Goal: Information Seeking & Learning: Learn about a topic

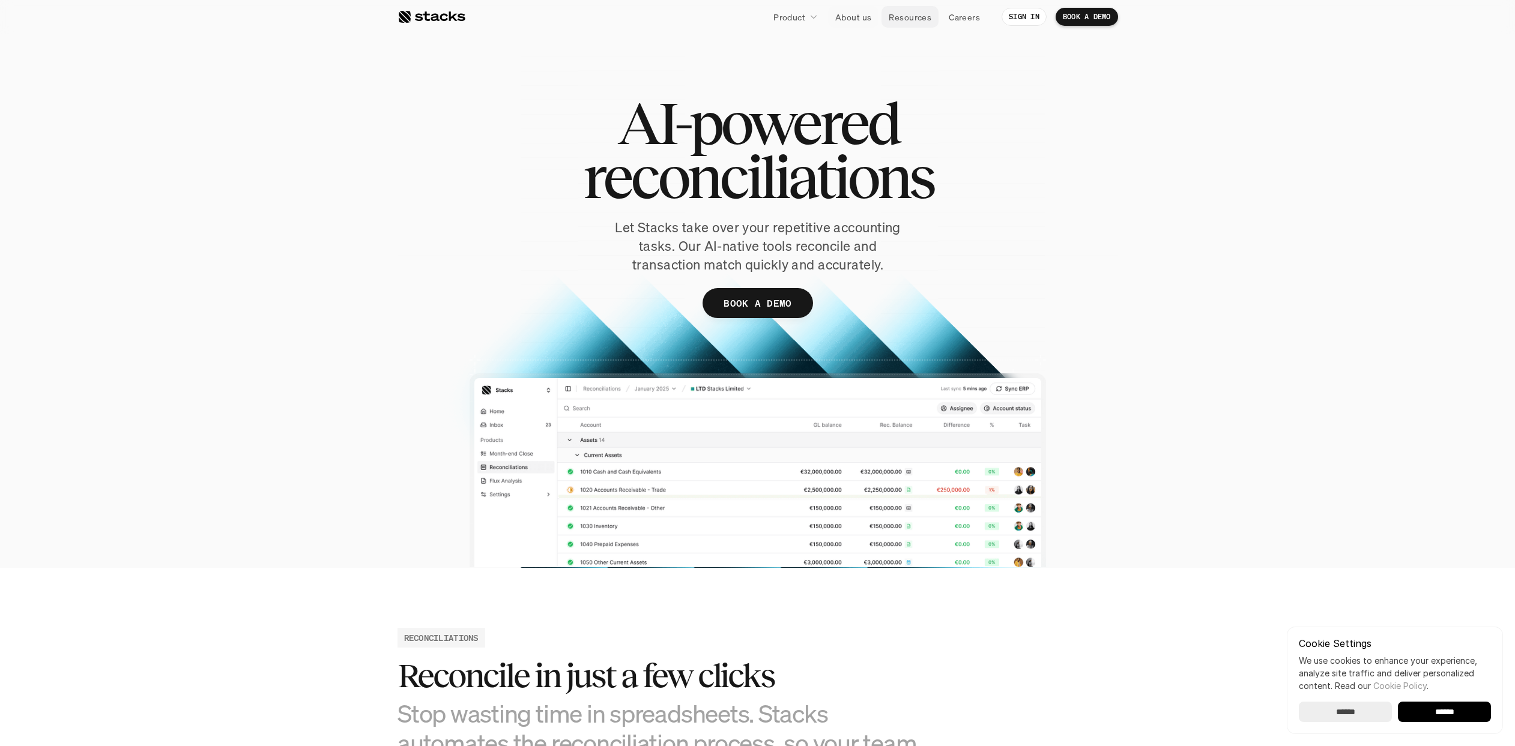
click at [889, 16] on p "Resources" at bounding box center [909, 17] width 43 height 13
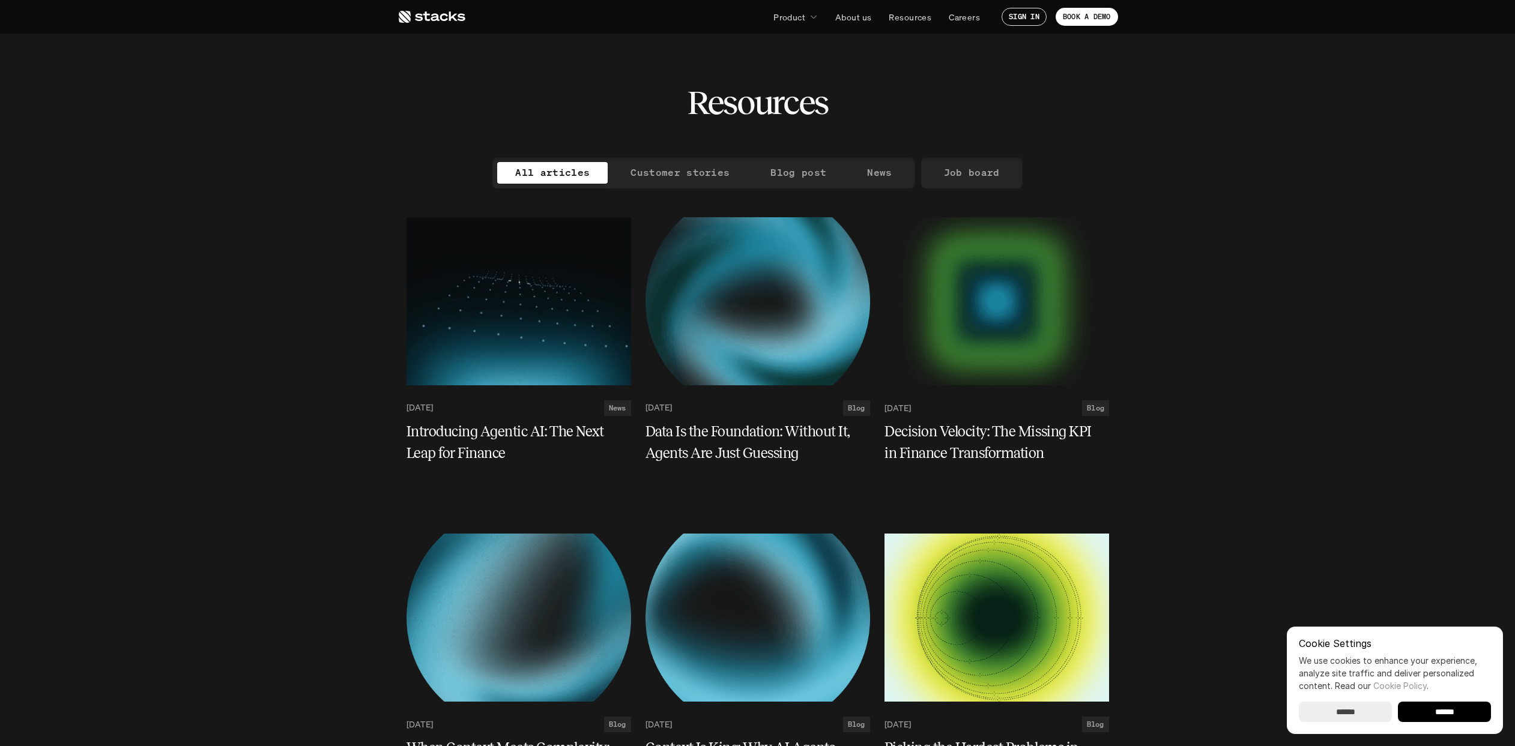
drag, startPoint x: 696, startPoint y: 161, endPoint x: 696, endPoint y: 167, distance: 6.6
click at [696, 161] on div "All articles Customer stories Blog post News" at bounding box center [703, 172] width 422 height 31
click at [693, 172] on p "Customer stories" at bounding box center [679, 172] width 99 height 17
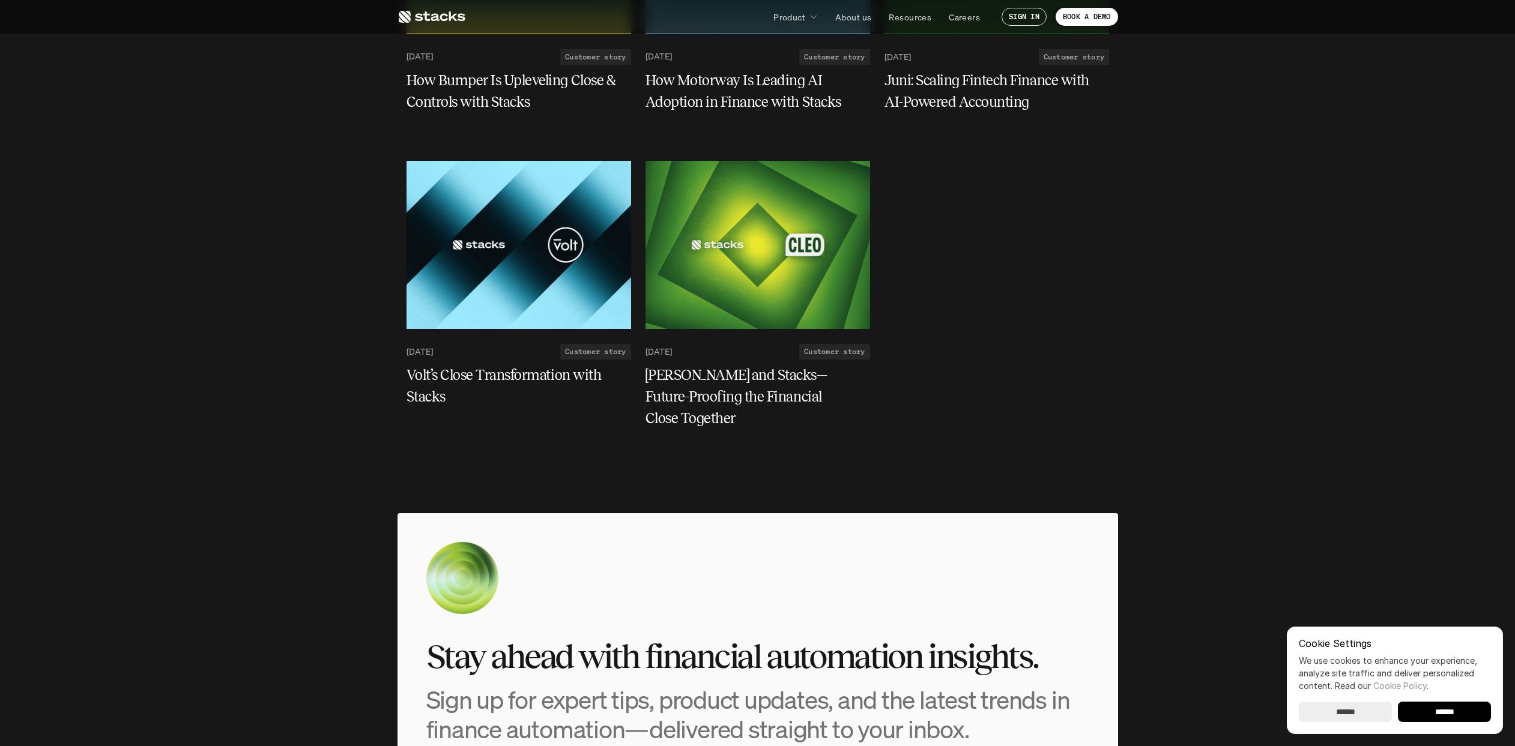
scroll to position [586, 0]
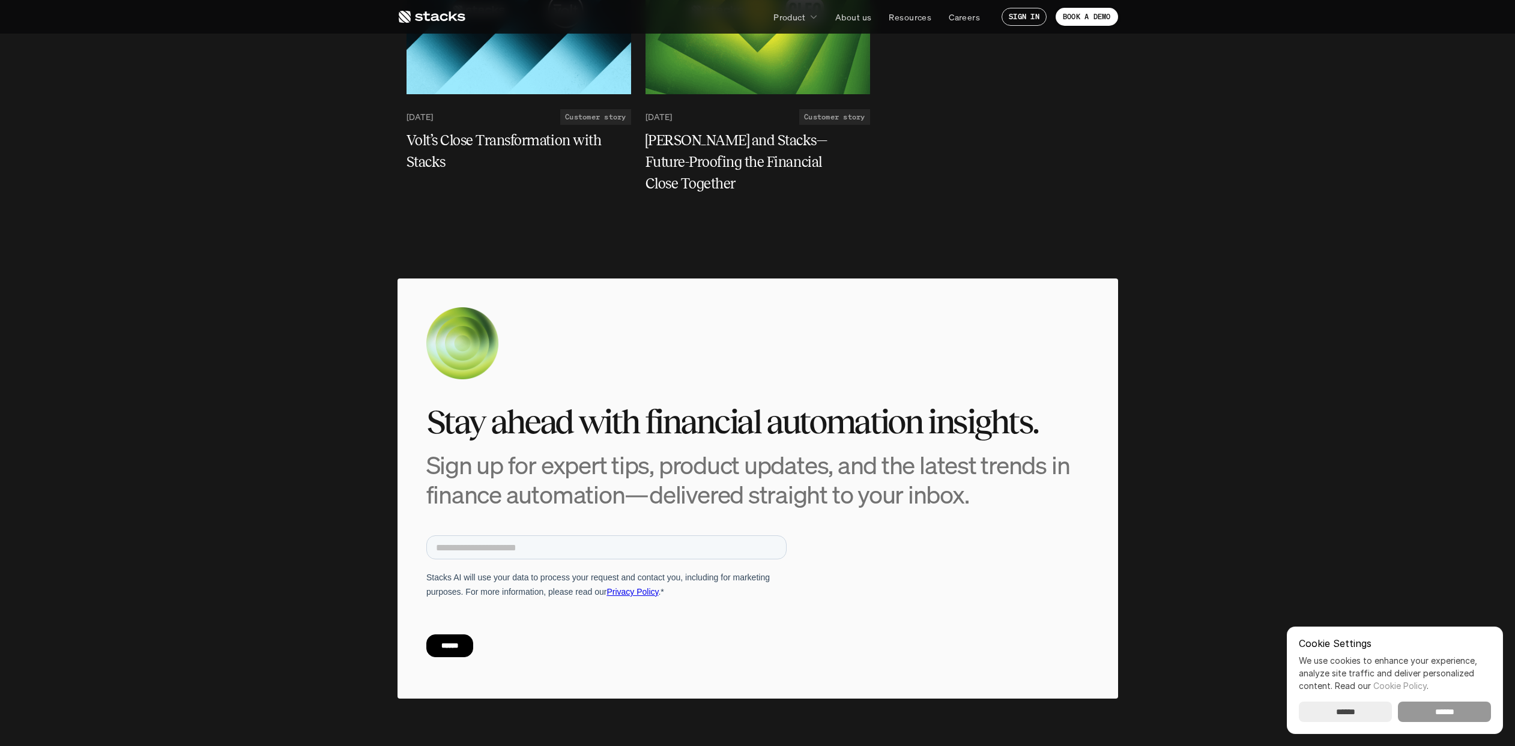
drag, startPoint x: 1426, startPoint y: 714, endPoint x: 1302, endPoint y: 674, distance: 130.6
click at [1426, 714] on input "******" at bounding box center [1444, 712] width 93 height 20
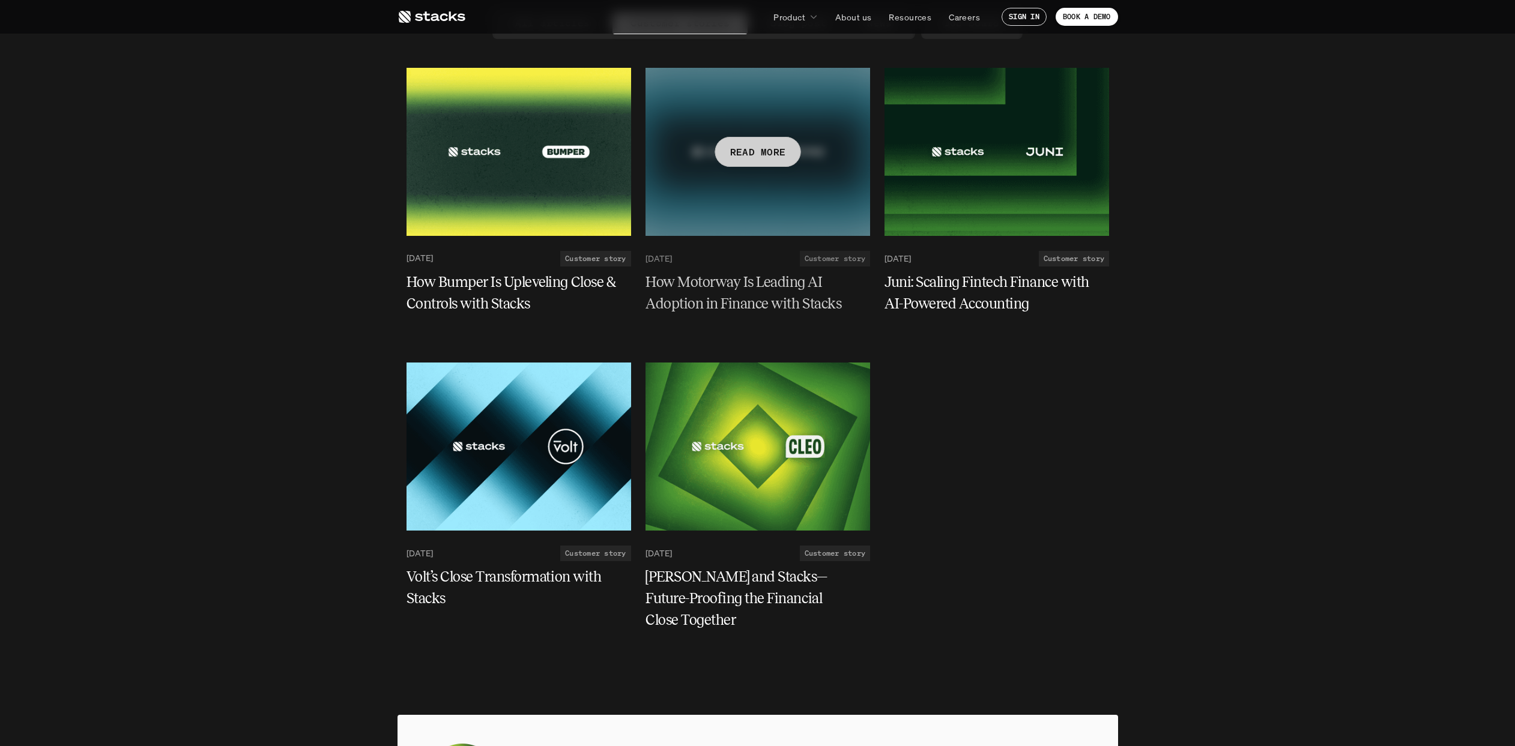
scroll to position [0, 0]
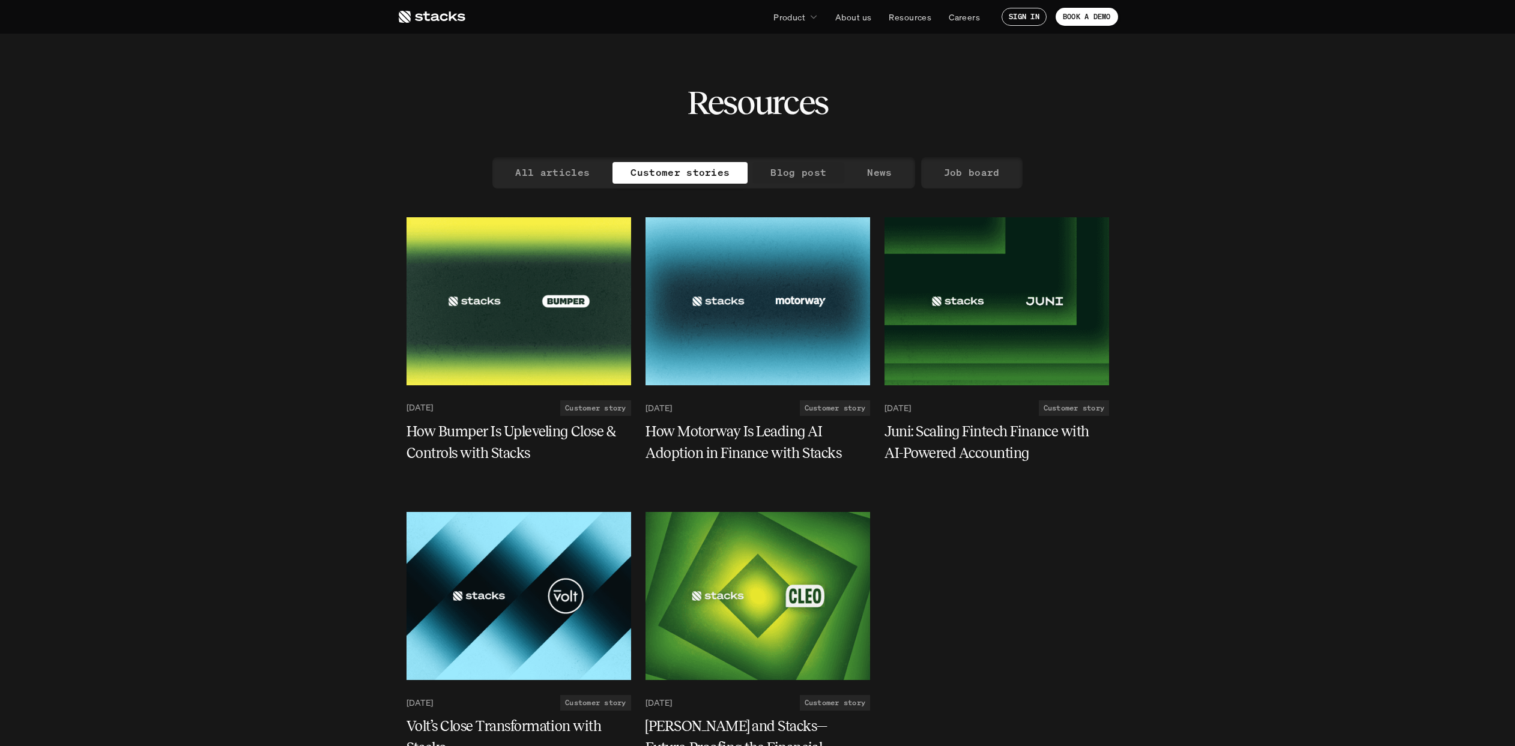
drag, startPoint x: 801, startPoint y: 167, endPoint x: 812, endPoint y: 167, distance: 10.2
click at [802, 167] on p "Blog post" at bounding box center [798, 172] width 56 height 17
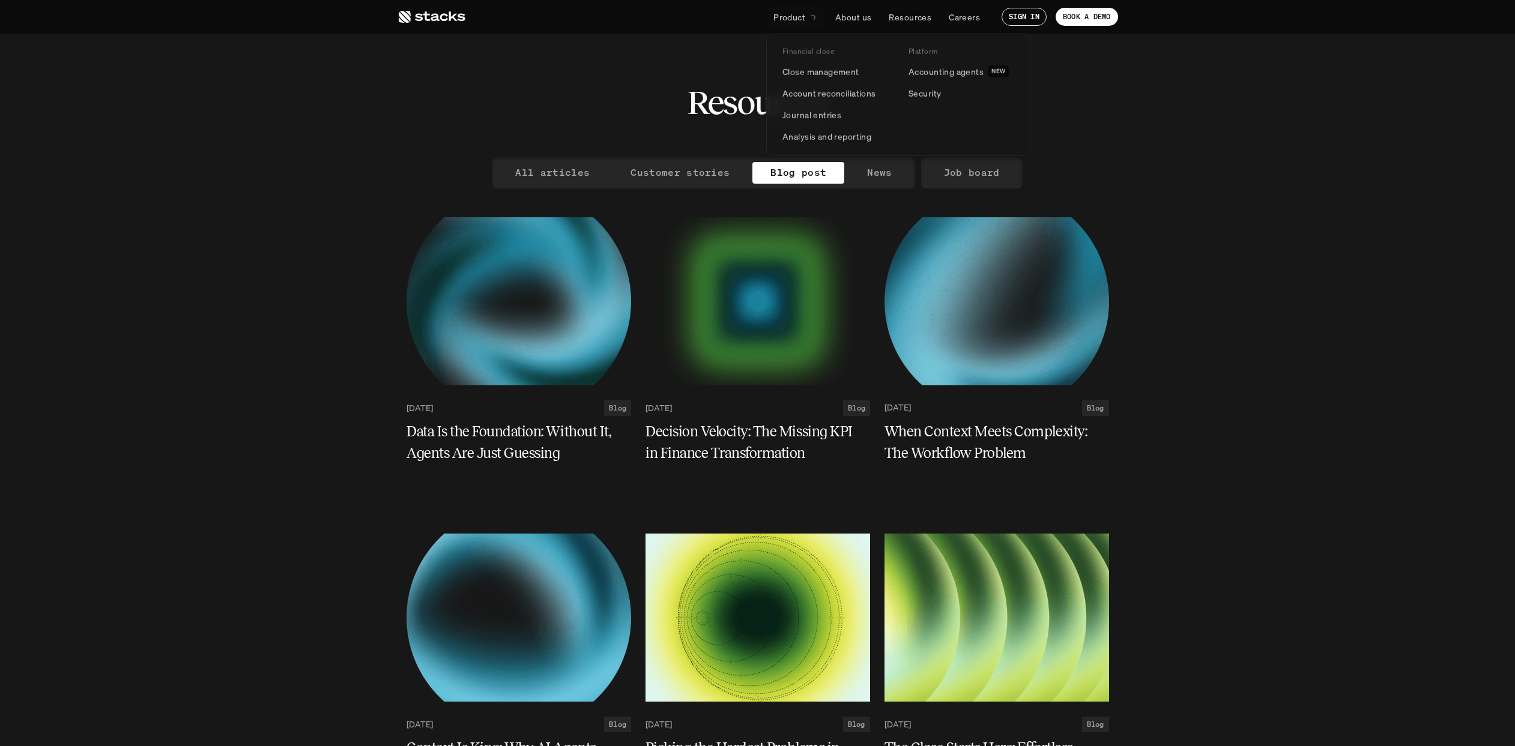
click at [773, 27] on div at bounding box center [898, 81] width 264 height 150
drag, startPoint x: 940, startPoint y: 75, endPoint x: 931, endPoint y: 83, distance: 11.5
click at [939, 76] on p "Accounting agents" at bounding box center [945, 71] width 75 height 13
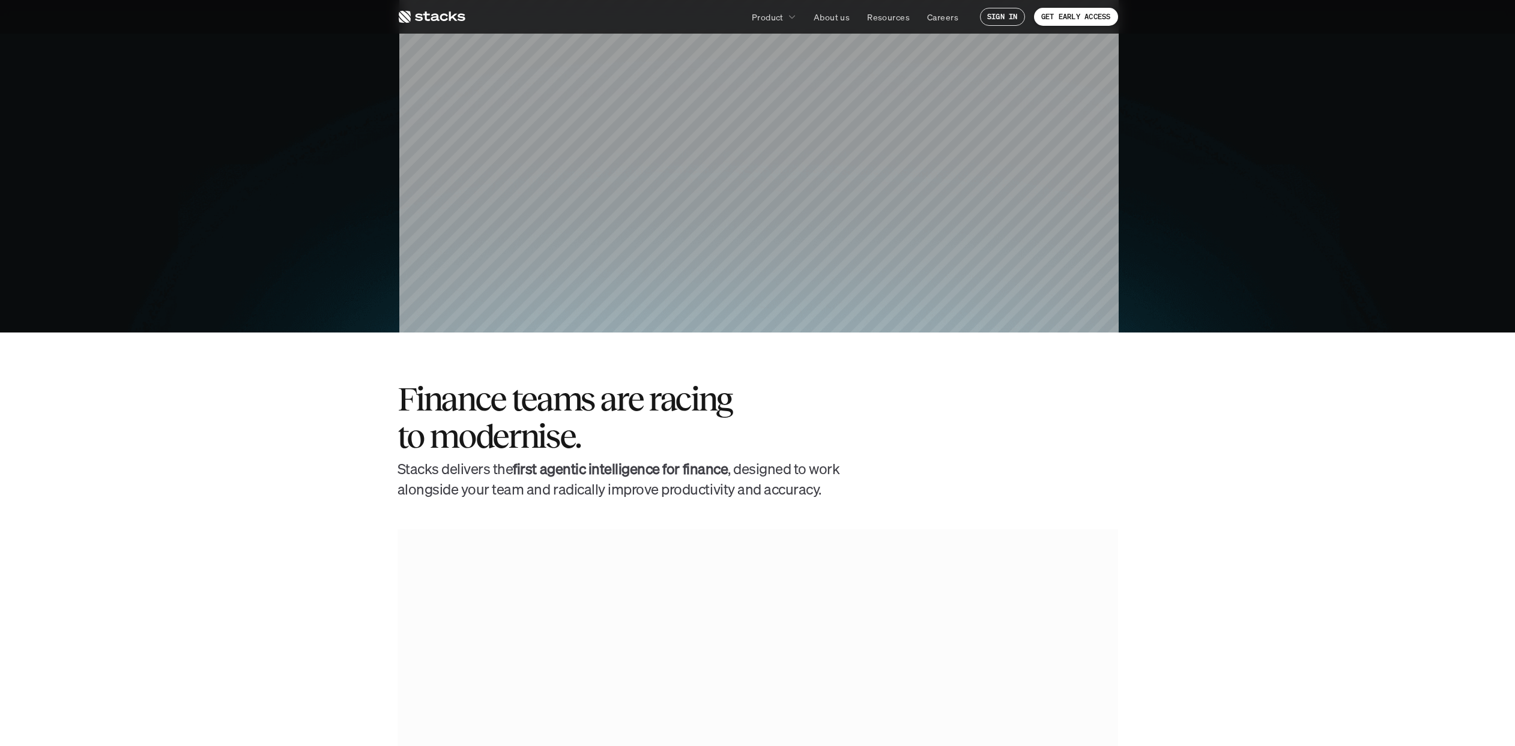
scroll to position [409, 0]
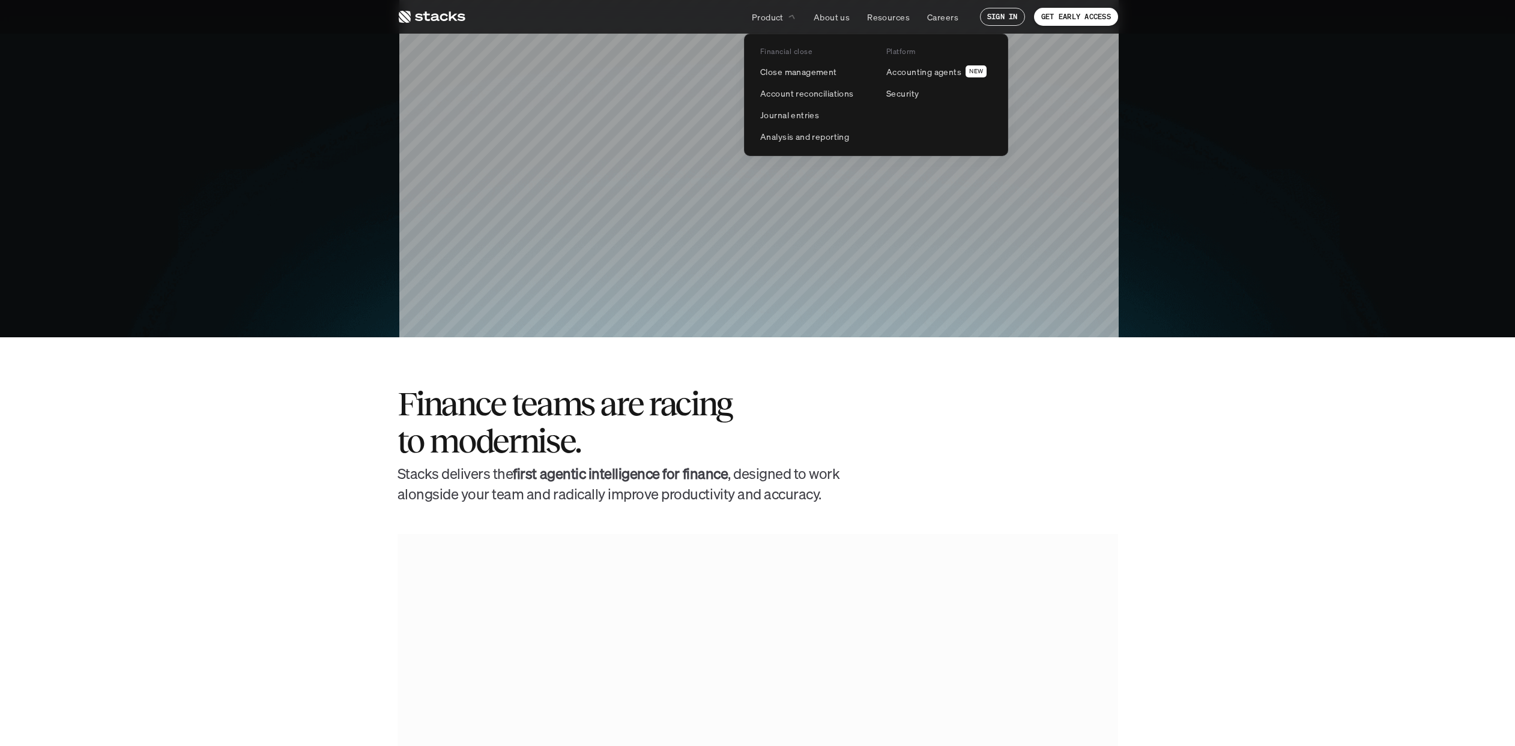
click at [782, 23] on link "Product" at bounding box center [773, 17] width 59 height 22
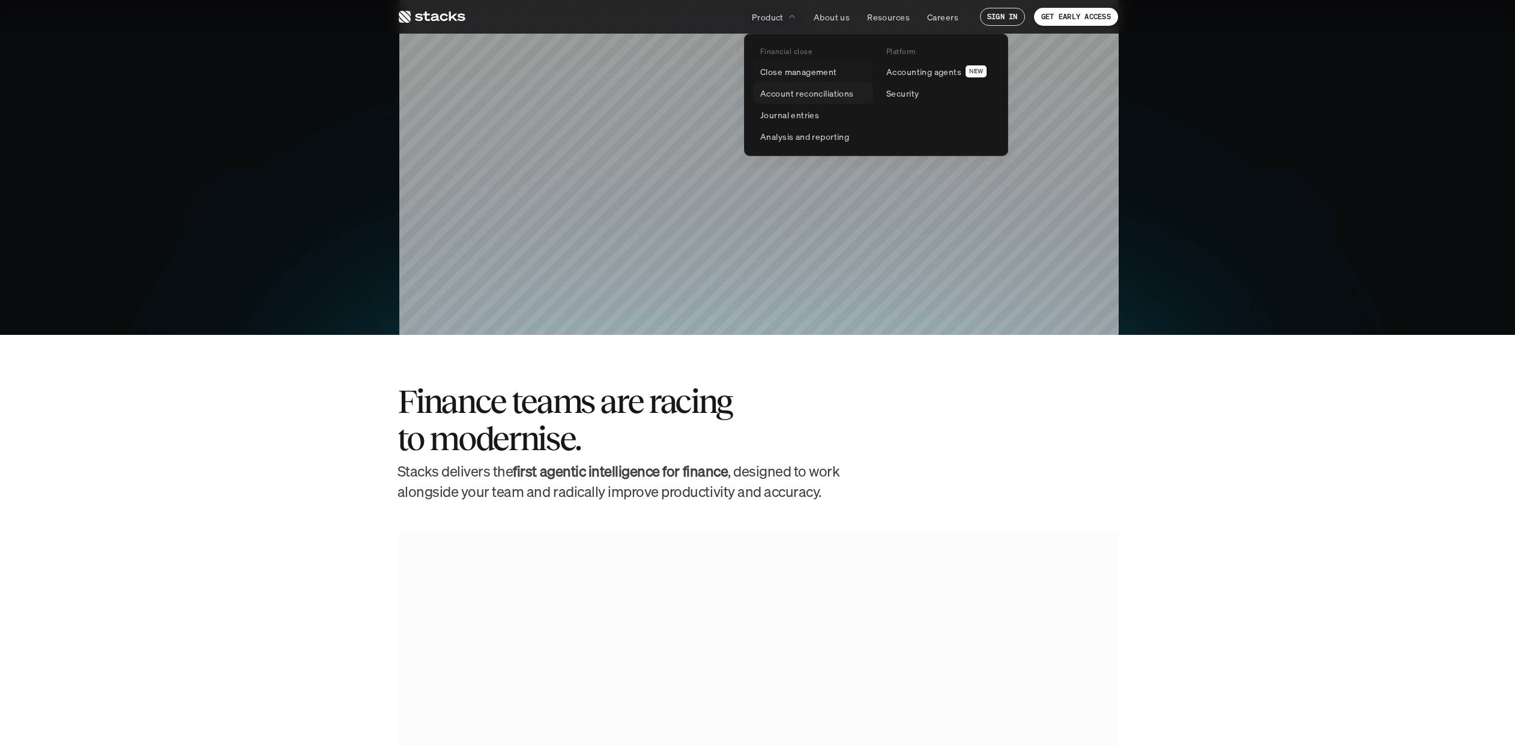
click at [803, 76] on p "Close management" at bounding box center [798, 71] width 77 height 13
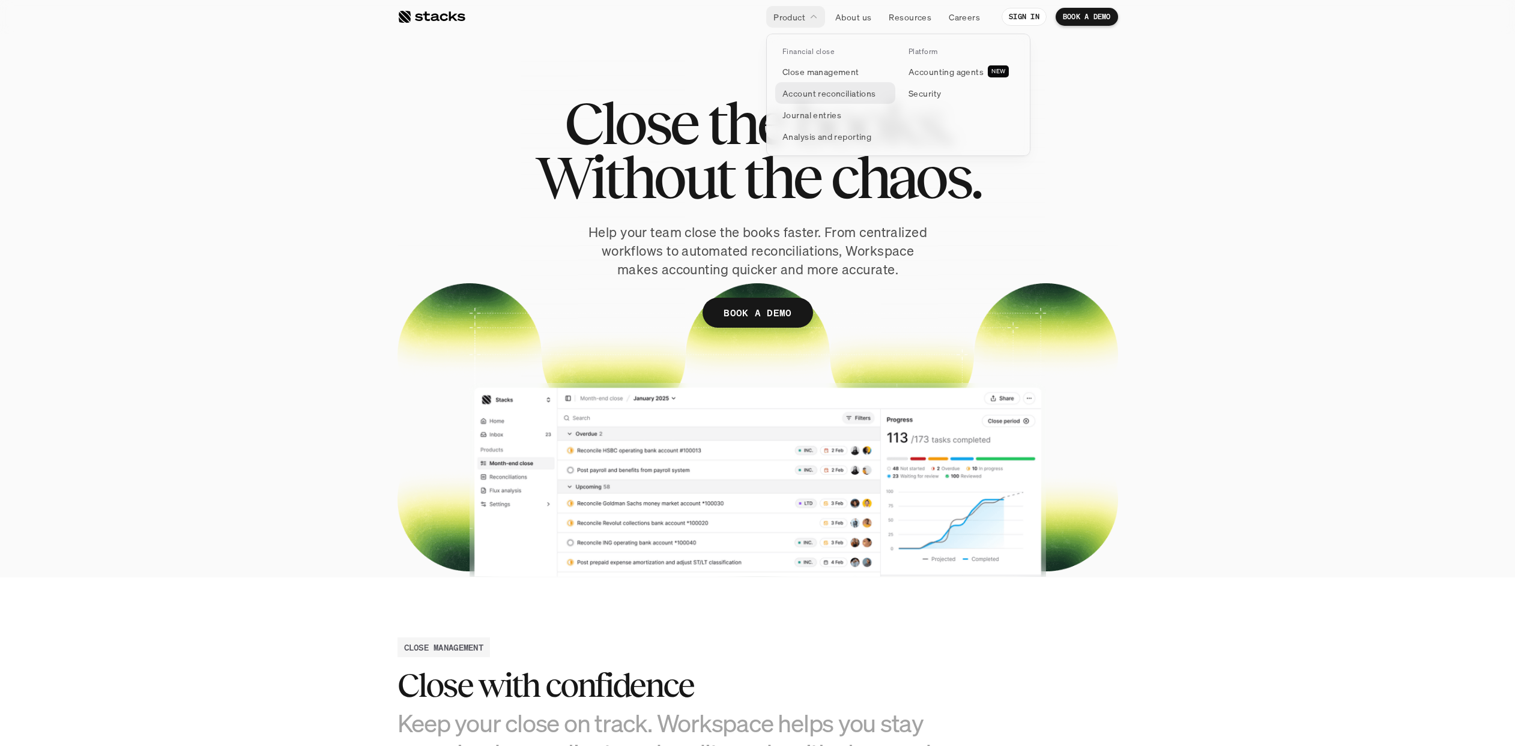
click at [816, 94] on p "Account reconciliations" at bounding box center [829, 93] width 94 height 13
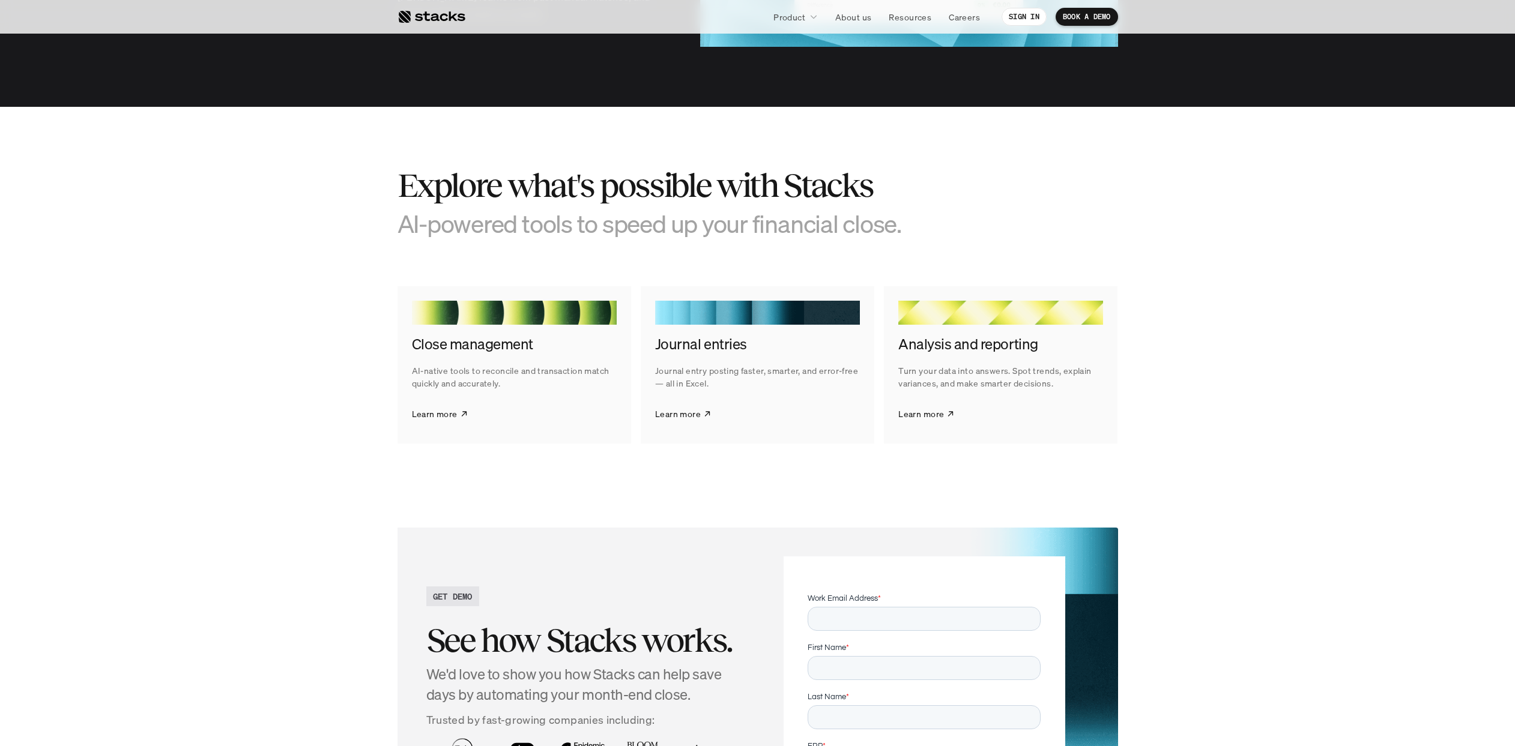
scroll to position [2093, 0]
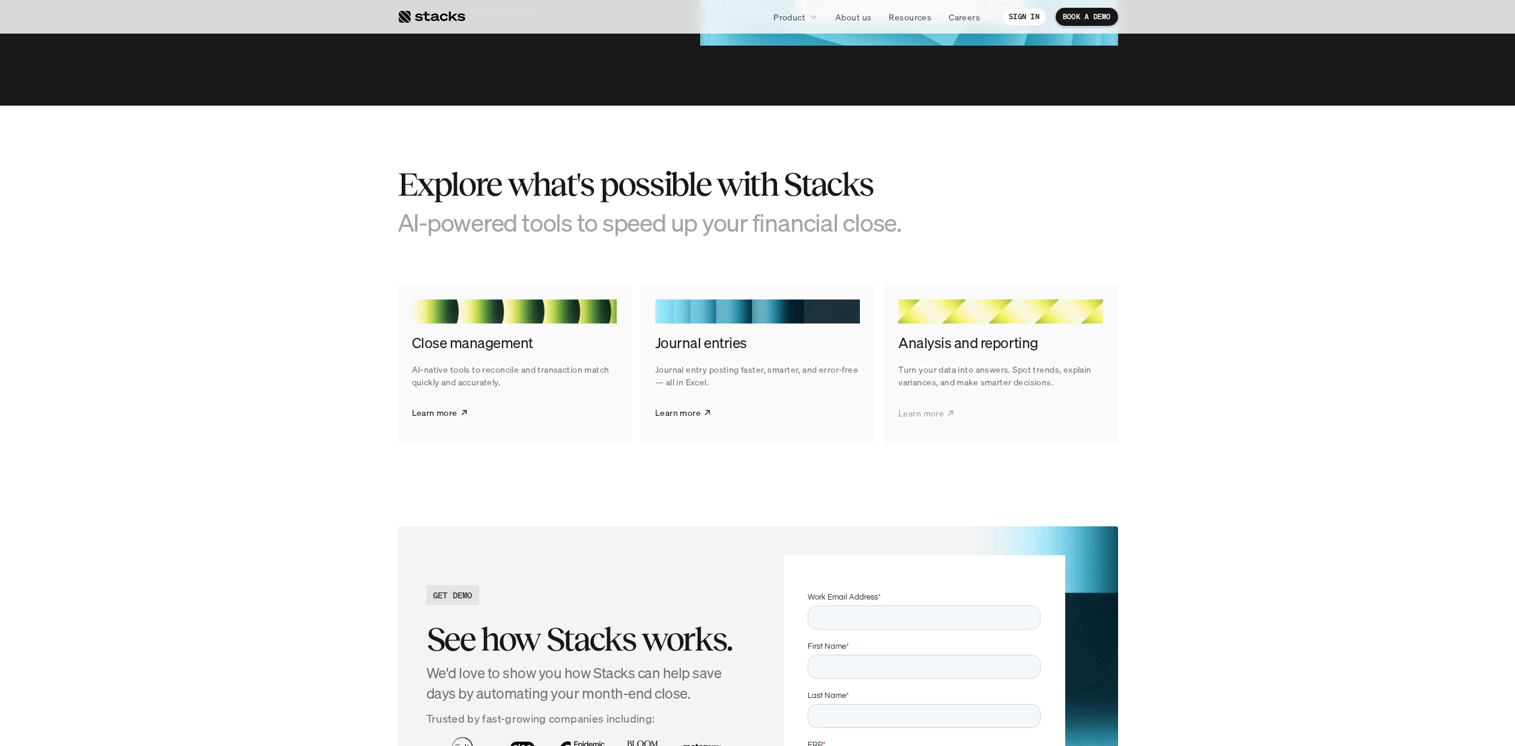
click at [943, 414] on link "Learn more" at bounding box center [926, 413] width 56 height 30
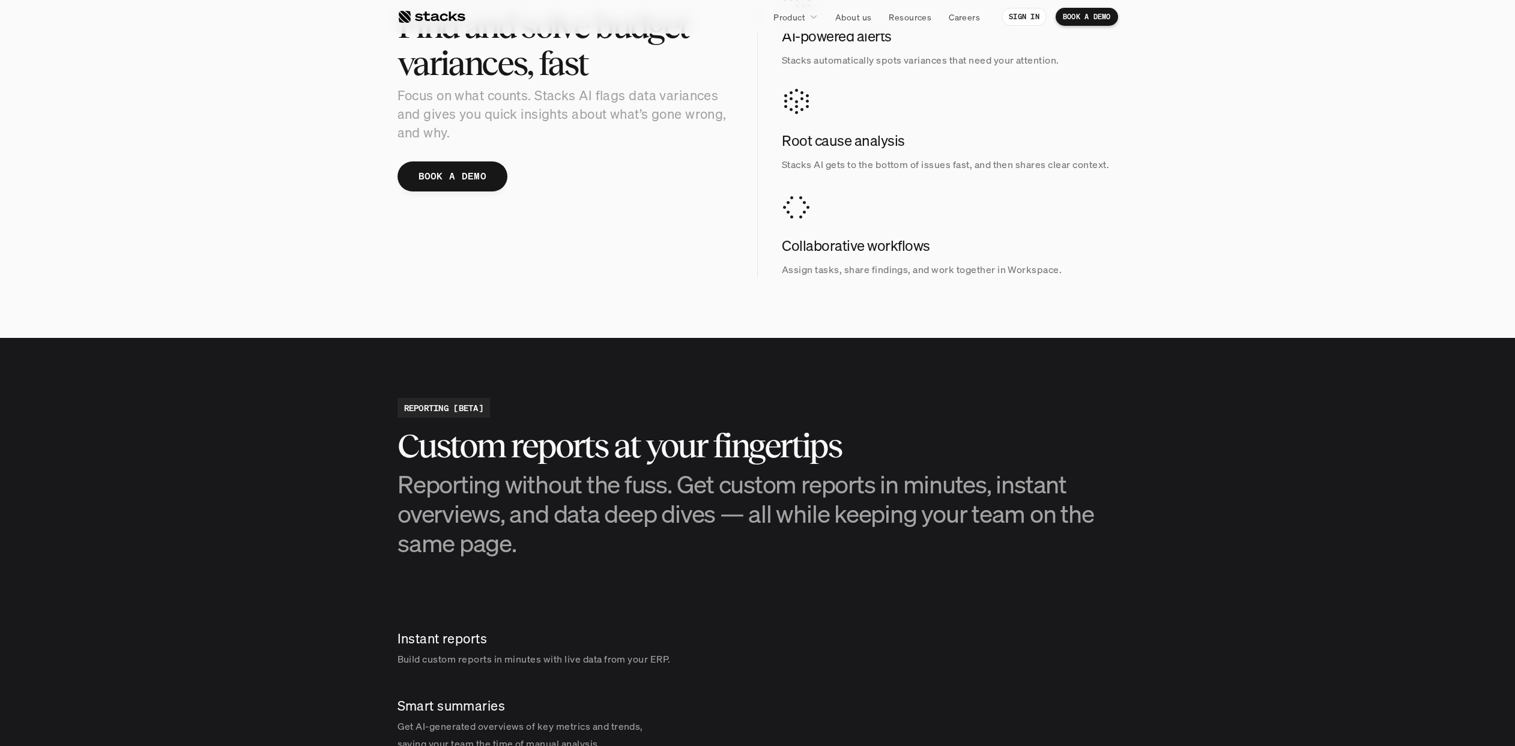
scroll to position [1395, 0]
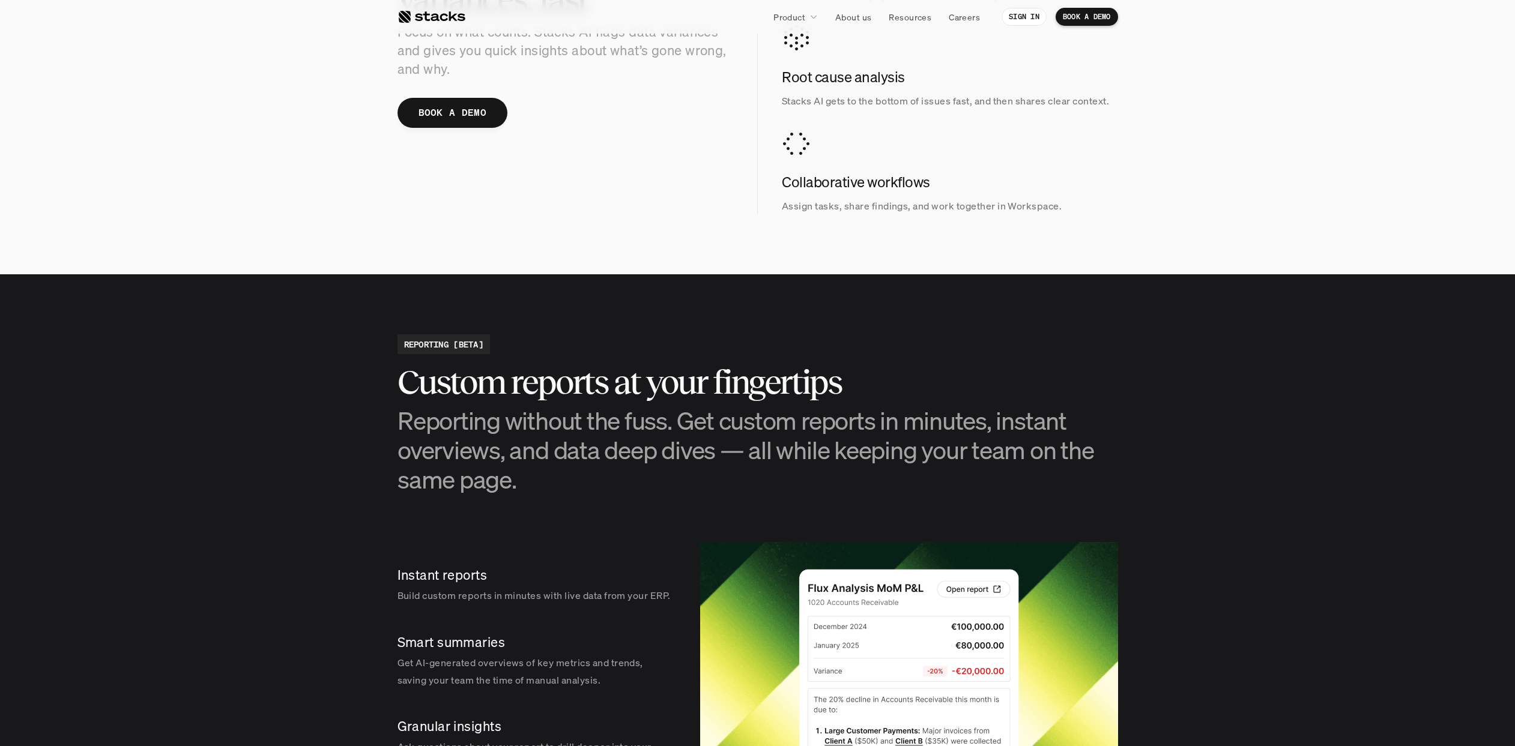
drag, startPoint x: 285, startPoint y: 178, endPoint x: 287, endPoint y: 172, distance: 6.5
click at [285, 178] on section "VARIANCE ANALYSIS (BETA) Find and solve budget variances, fast Focus on what co…" at bounding box center [757, 67] width 1515 height 415
